Goal: Task Accomplishment & Management: Manage account settings

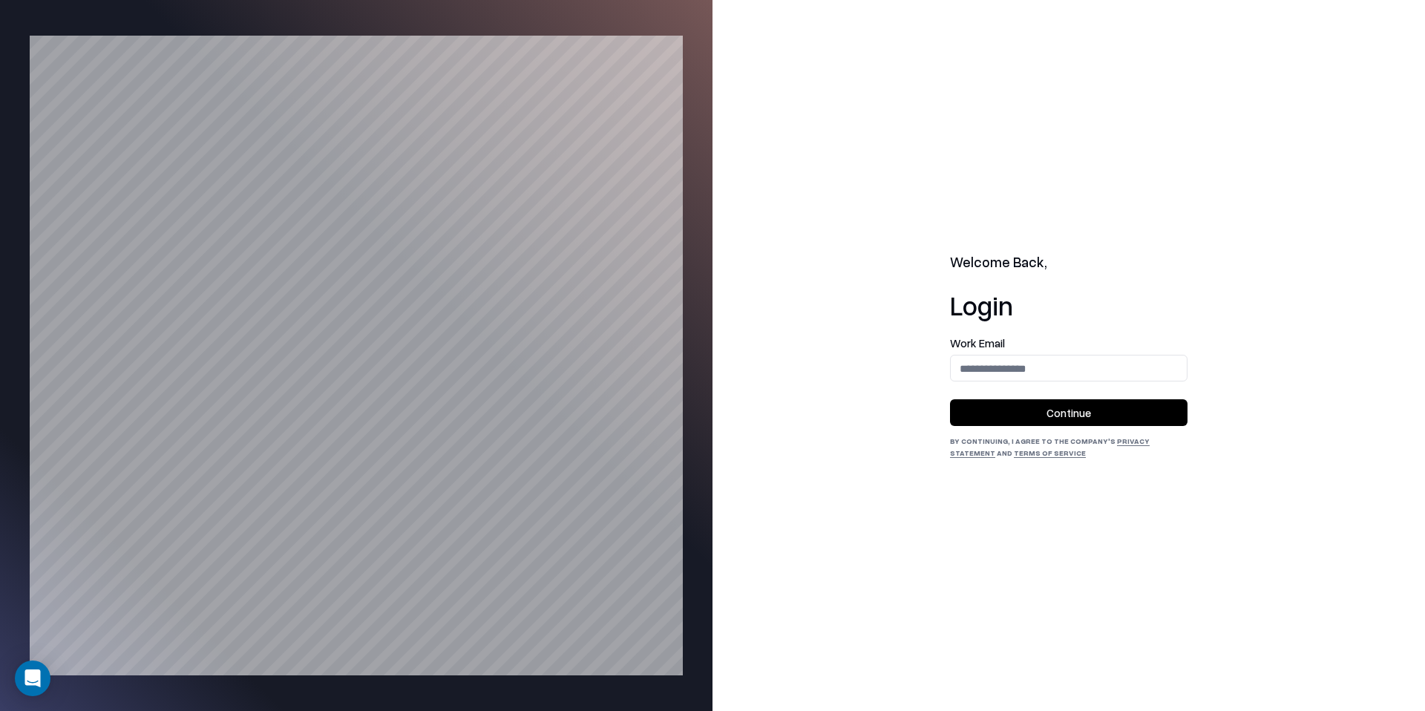
click at [1184, 358] on div "Work Email" at bounding box center [1068, 360] width 237 height 44
click at [1135, 362] on input "email" at bounding box center [1069, 368] width 236 height 27
click at [1057, 374] on input "email" at bounding box center [1069, 368] width 236 height 27
type input "**********"
click at [1089, 400] on button "Continue" at bounding box center [1068, 412] width 237 height 27
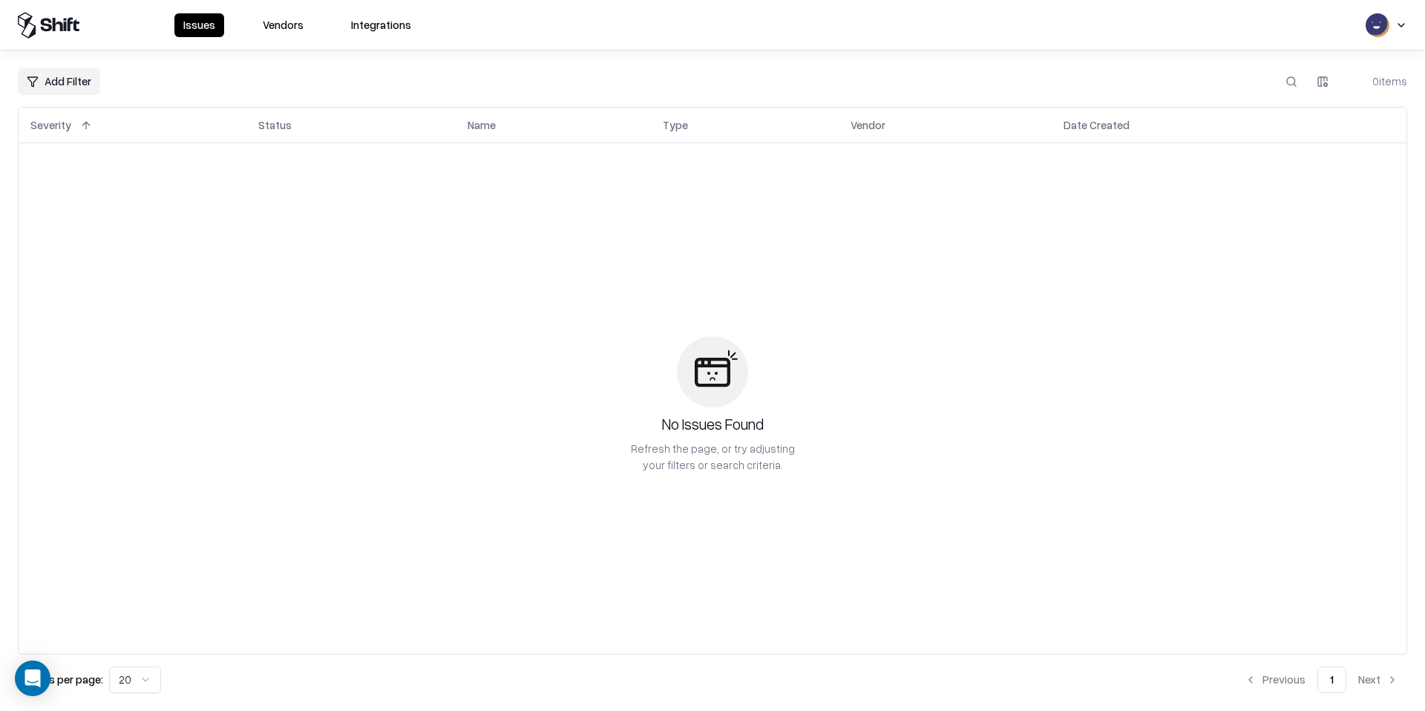
click at [289, 23] on button "Vendors" at bounding box center [283, 25] width 59 height 24
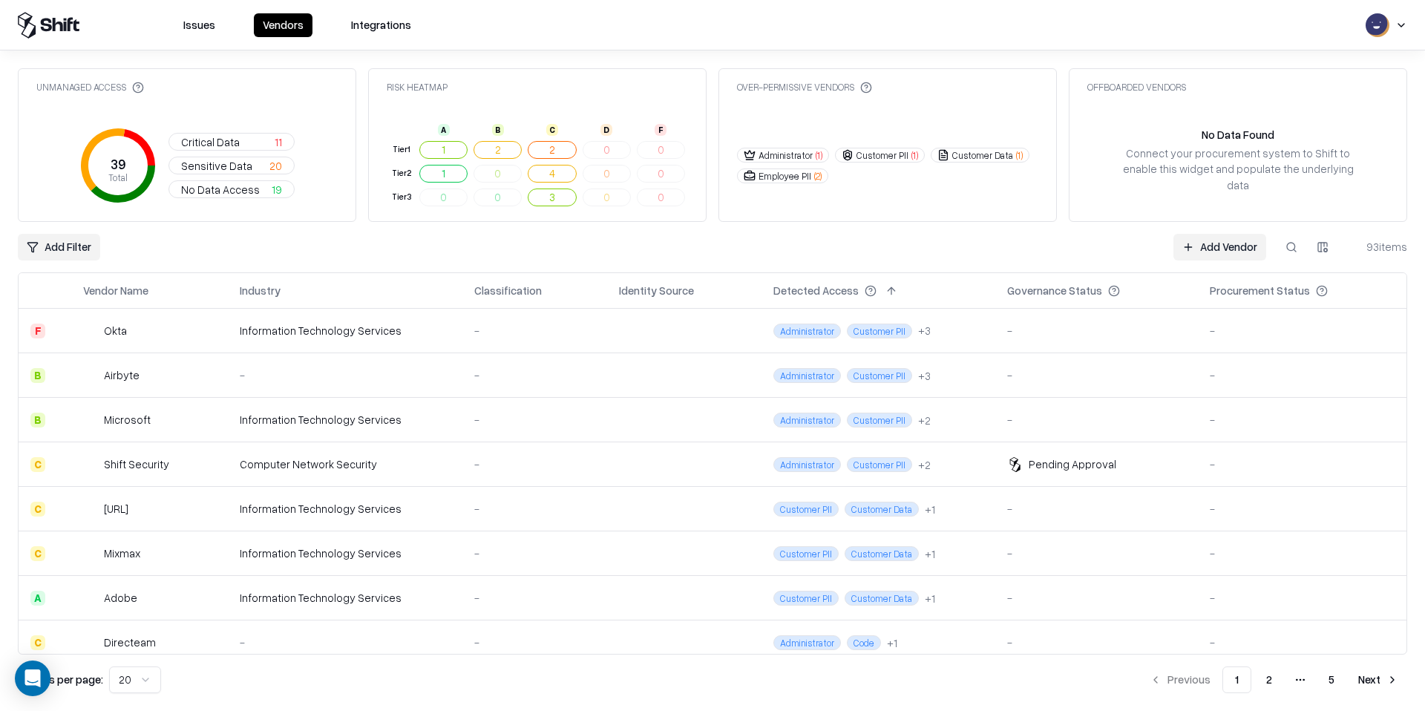
click at [1216, 240] on link "Add Vendor" at bounding box center [1219, 247] width 93 height 27
click at [1290, 248] on button at bounding box center [1291, 247] width 27 height 27
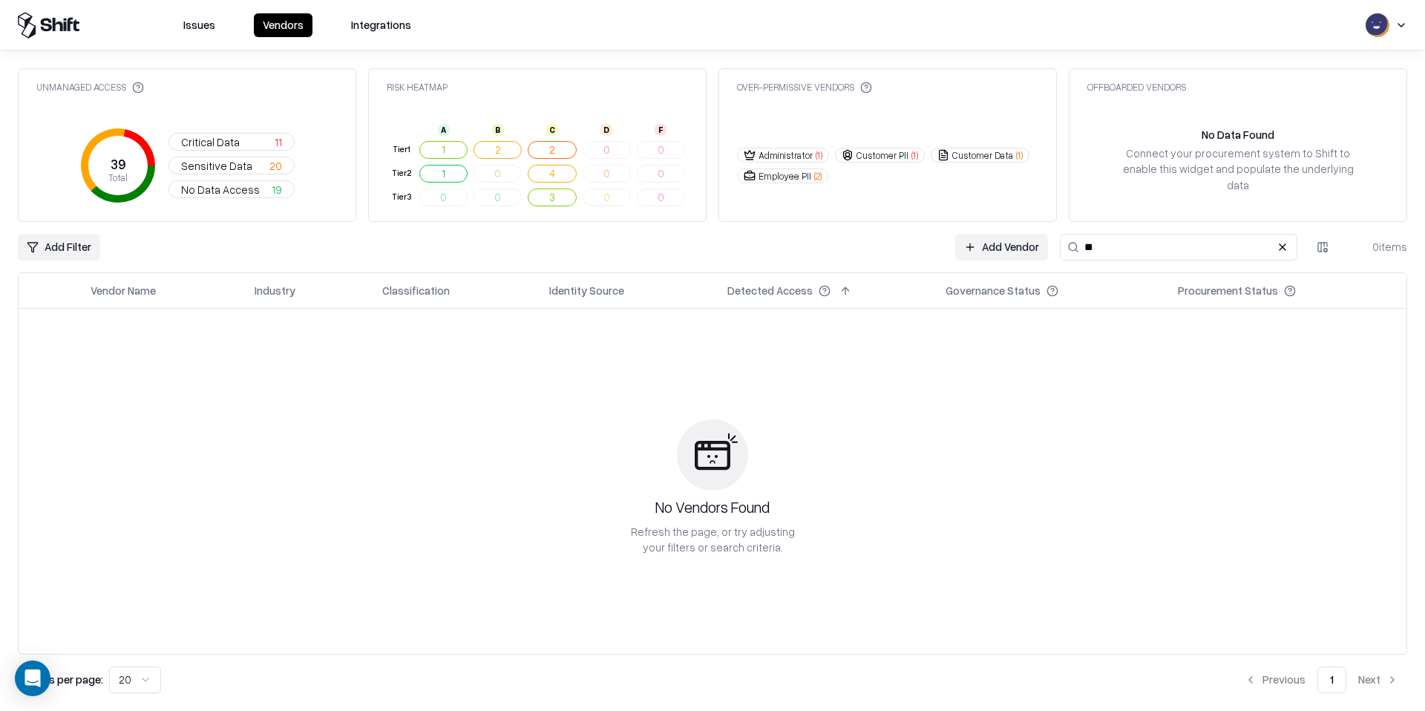
type input "*"
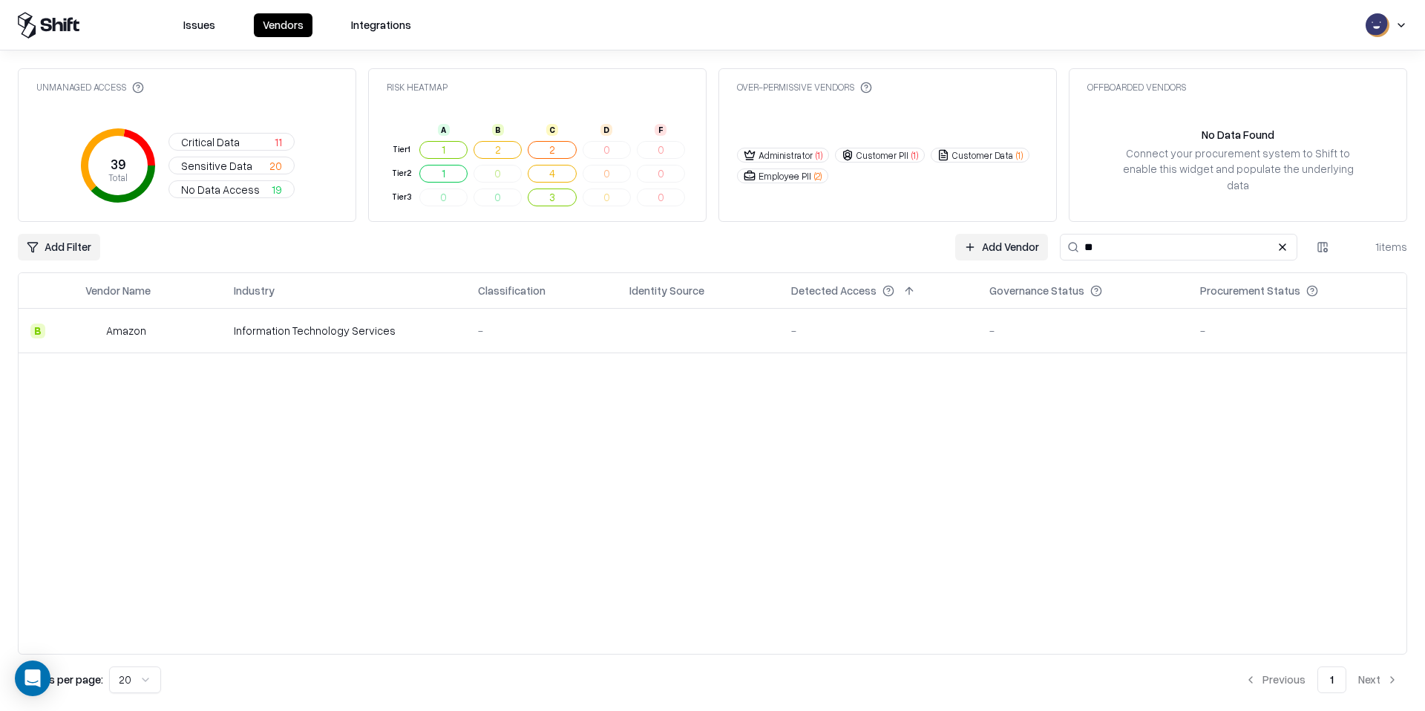
type input "*"
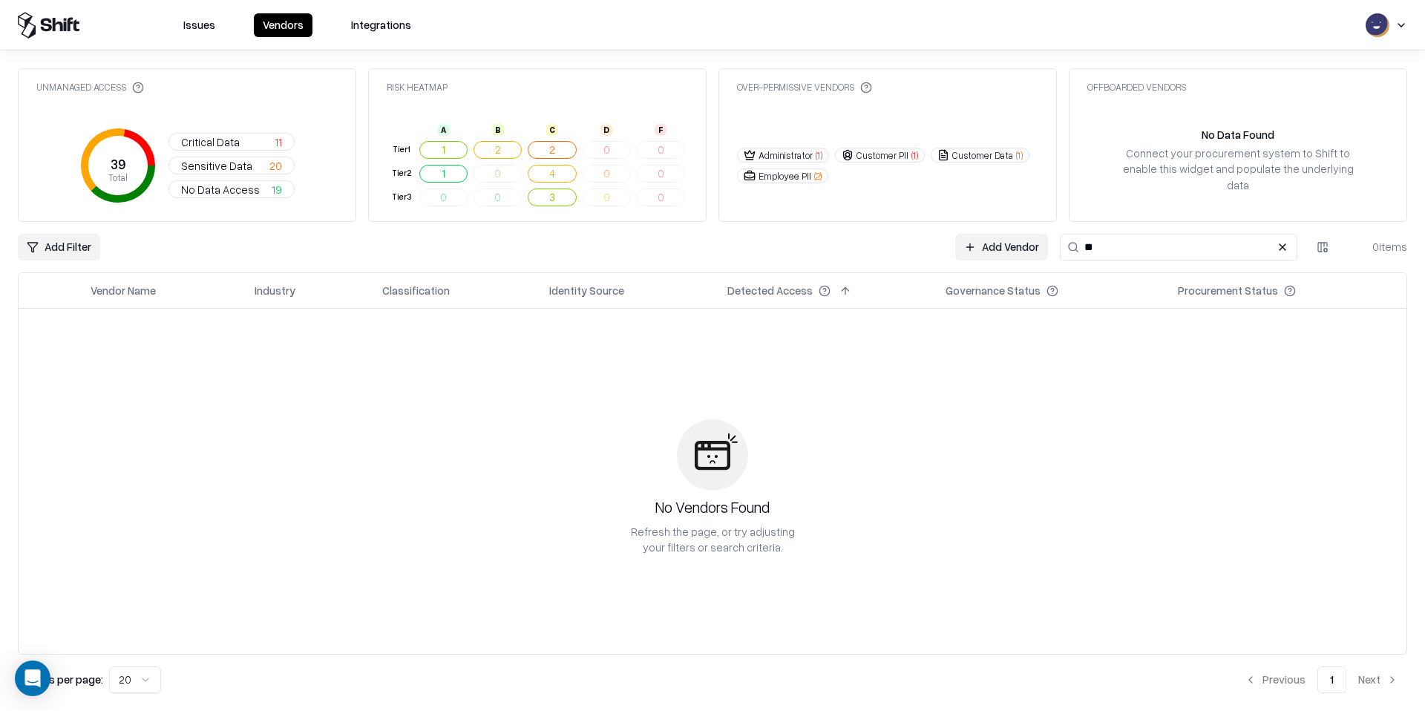
type input "*"
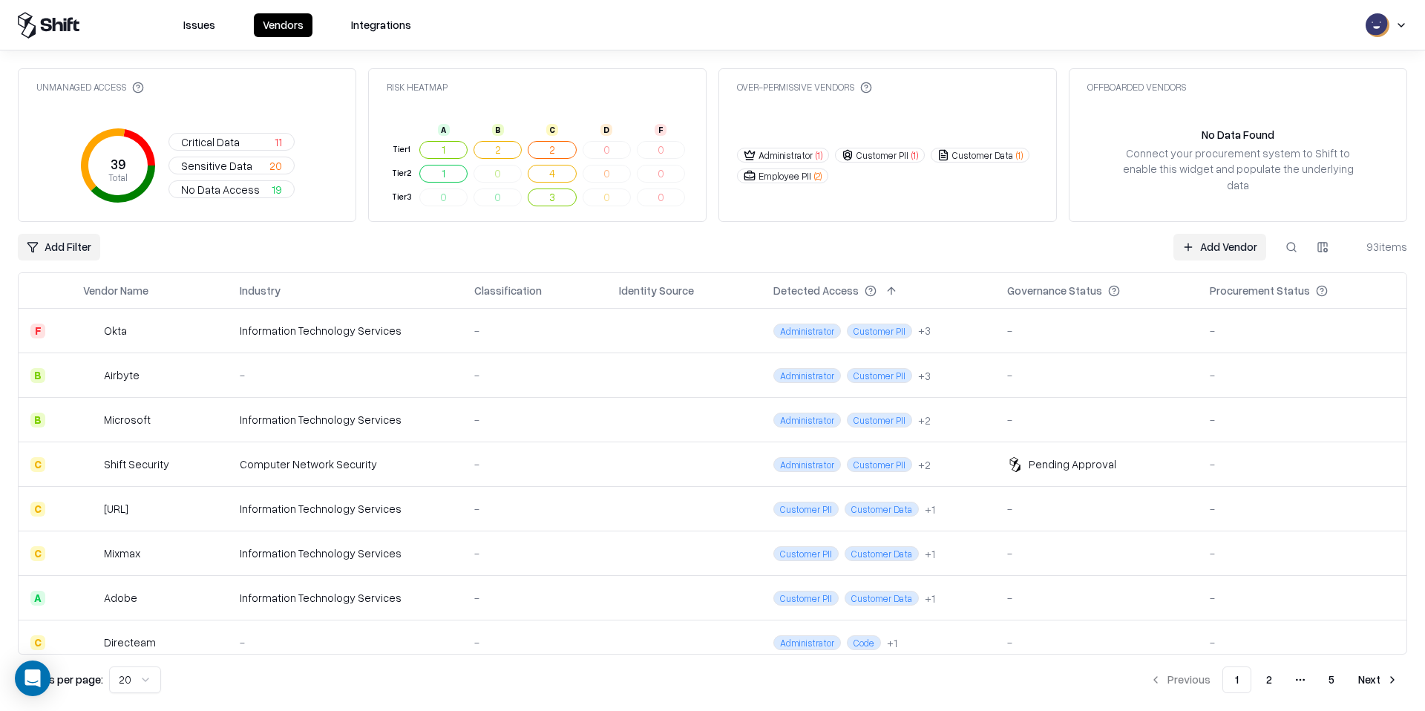
click at [206, 27] on button "Issues" at bounding box center [199, 25] width 50 height 24
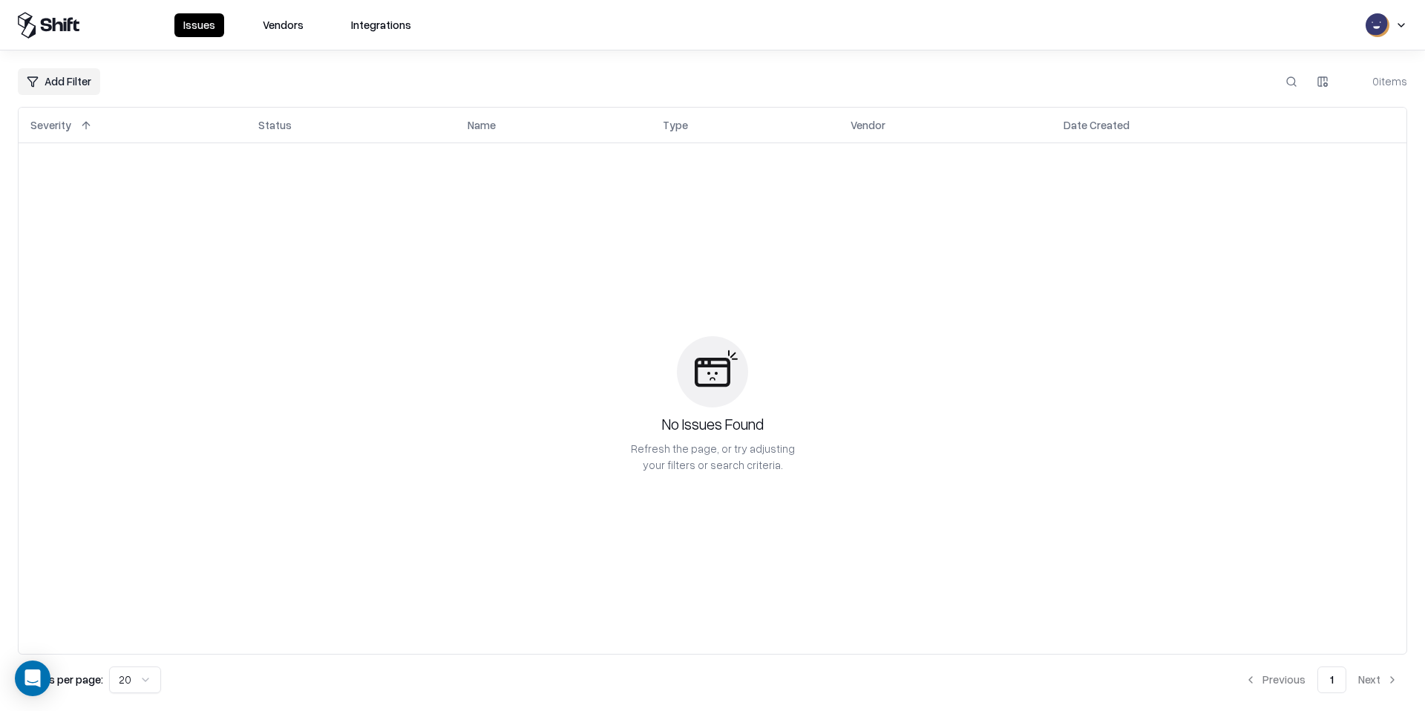
click at [65, 38] on icon at bounding box center [49, 25] width 62 height 27
click at [1408, 32] on div "Issues Vendors Integrations" at bounding box center [712, 25] width 1425 height 27
click at [1399, 28] on html "Issues Vendors Integrations Add Filter 0 items Severity Status Name Type Vendor…" at bounding box center [712, 355] width 1425 height 711
click at [260, 29] on button "Vendors" at bounding box center [283, 25] width 59 height 24
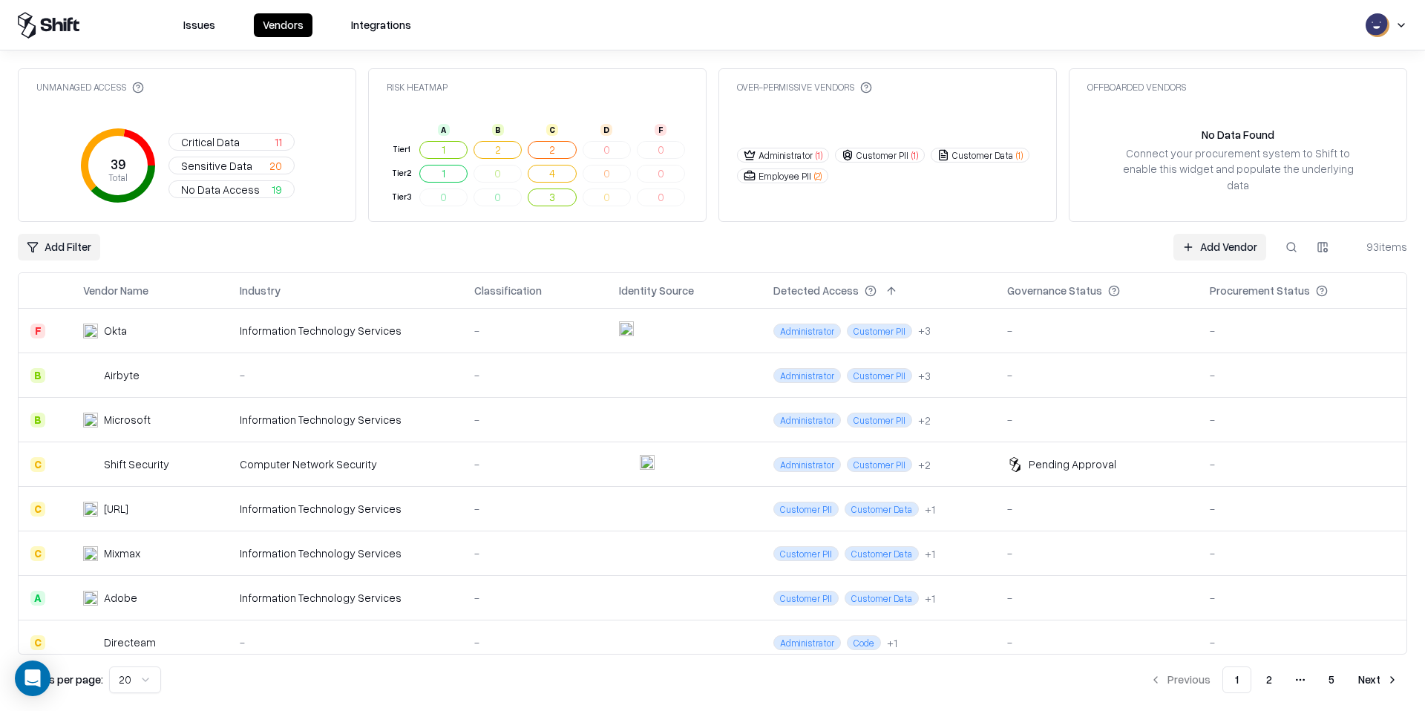
click at [1296, 245] on button at bounding box center [1291, 247] width 27 height 27
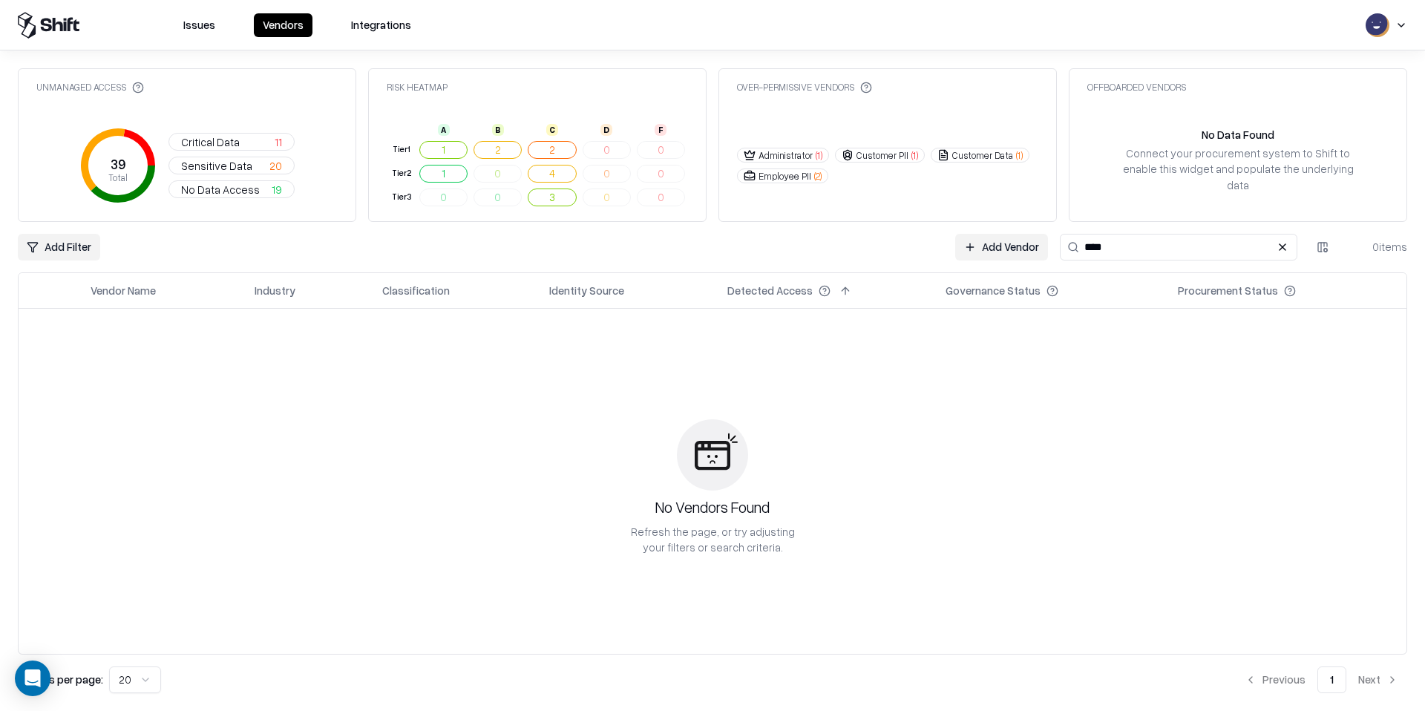
type input "****"
